Goal: Task Accomplishment & Management: Manage account settings

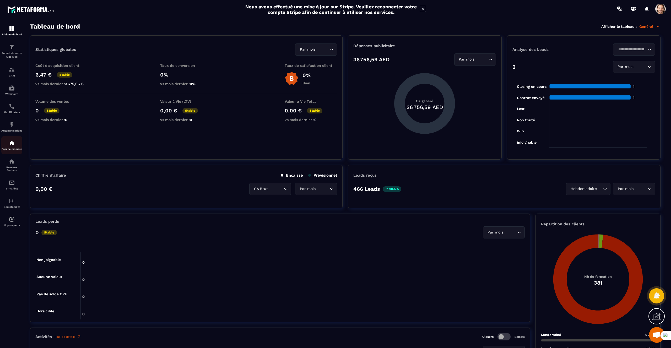
click at [15, 148] on p "Espace membre" at bounding box center [11, 149] width 21 height 3
click at [12, 147] on div "Espace membre" at bounding box center [11, 145] width 21 height 10
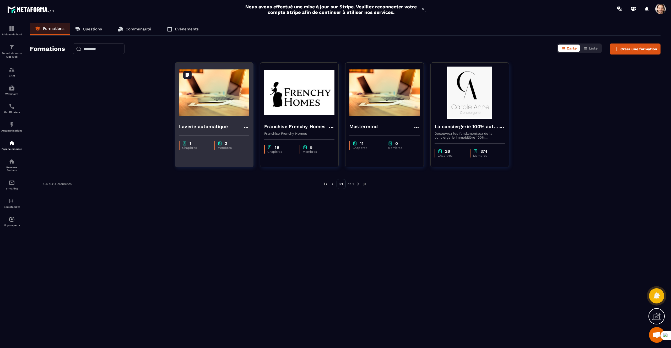
click at [196, 114] on img at bounding box center [214, 93] width 70 height 52
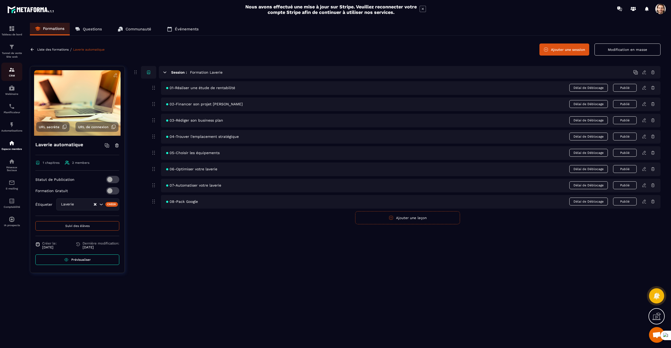
click at [11, 71] on img at bounding box center [12, 70] width 6 height 6
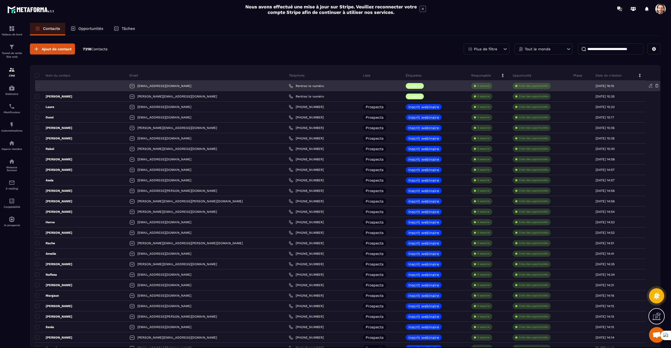
click at [658, 86] on icon at bounding box center [656, 85] width 3 height 3
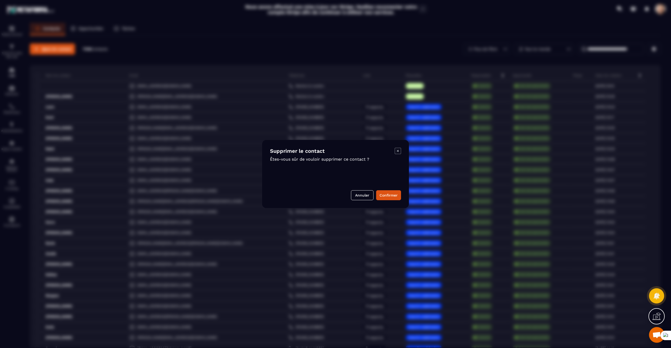
click at [397, 151] on icon "Modal window" at bounding box center [398, 151] width 6 height 6
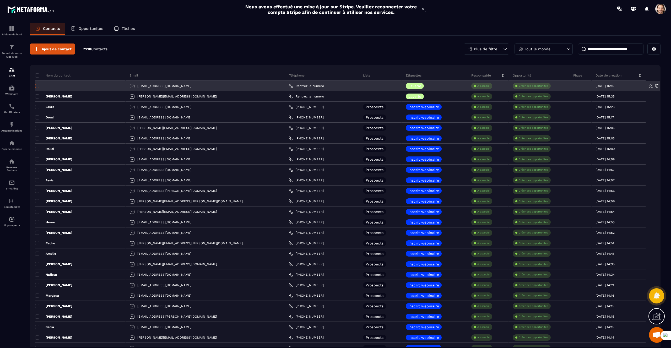
click at [37, 86] on span at bounding box center [37, 86] width 4 height 4
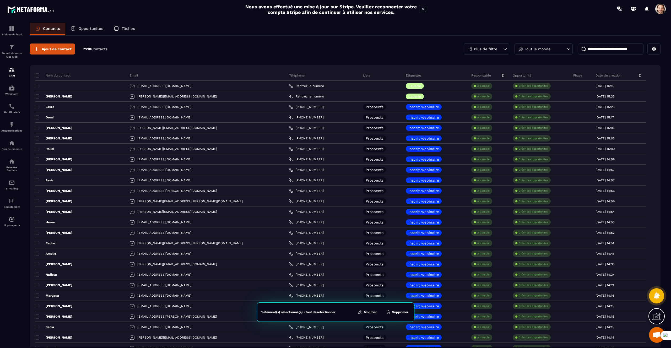
click at [395, 312] on button "Supprimer" at bounding box center [397, 312] width 25 height 5
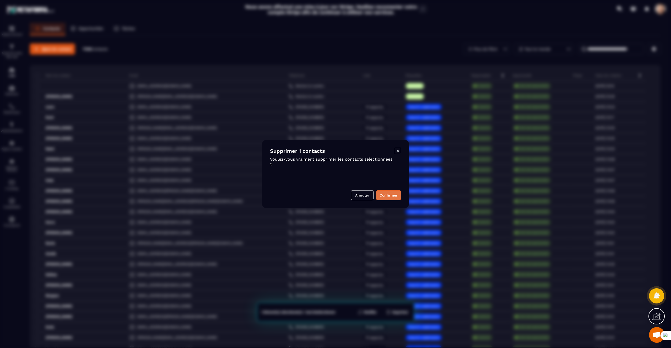
click at [384, 196] on button "Confirmer" at bounding box center [388, 195] width 25 height 10
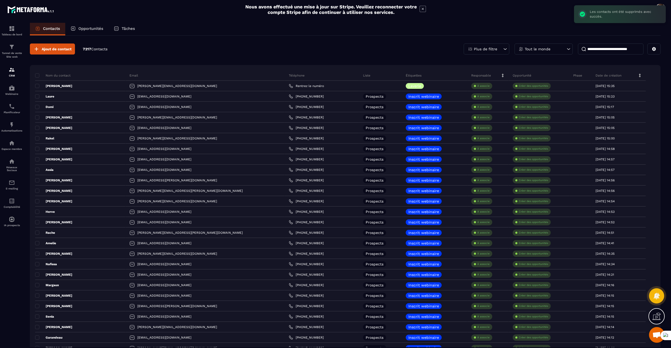
click at [237, 53] on div "Ajout de contact 7217 Contacts Plus de filtre Tout le monde" at bounding box center [345, 49] width 631 height 11
click at [293, 49] on div "Ajout de contact 7217 Contacts Plus de filtre Tout le monde" at bounding box center [345, 49] width 631 height 11
click at [182, 26] on div "Contacts Opportunités Tâches" at bounding box center [345, 29] width 631 height 13
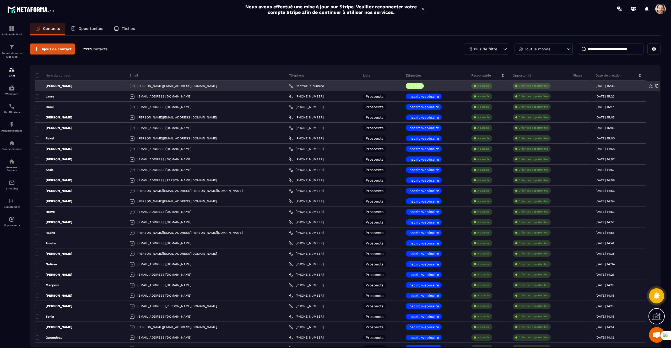
click at [55, 87] on p "[PERSON_NAME]" at bounding box center [53, 86] width 37 height 4
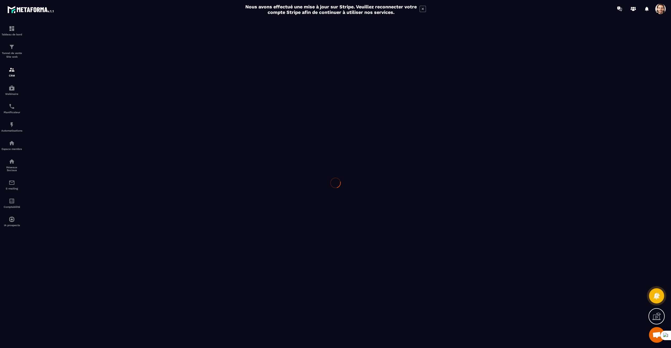
click at [38, 87] on div at bounding box center [335, 183] width 671 height 331
